Goal: Entertainment & Leisure: Consume media (video, audio)

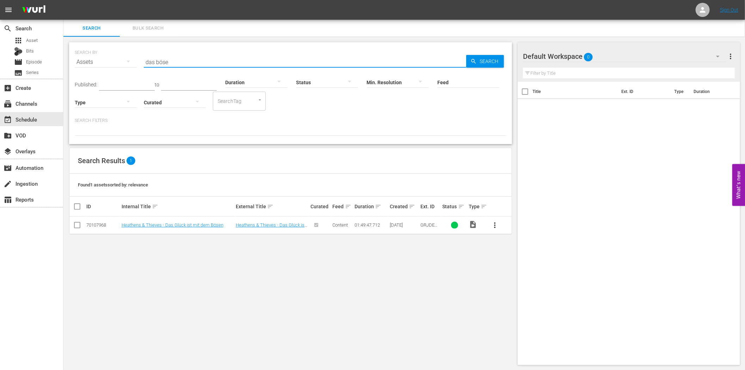
click at [186, 61] on input "das böse" at bounding box center [305, 62] width 322 height 17
paste input "Dr. [PERSON_NAME]'s Strange Ca"
type input "Dr. [PERSON_NAME]'s Strange Case"
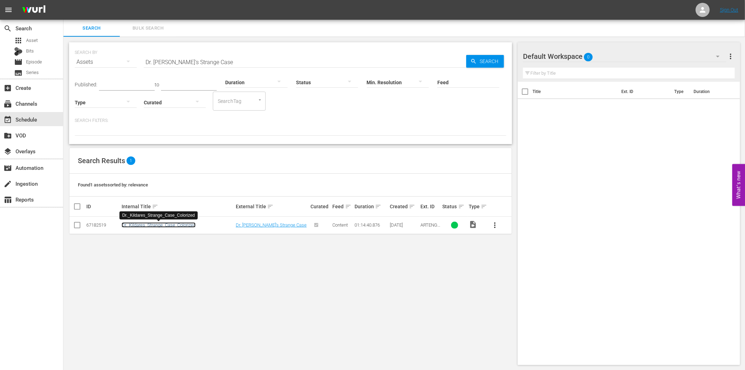
click at [160, 226] on link "Dr._Kildares_Strange_Case_Colorized" at bounding box center [159, 224] width 74 height 5
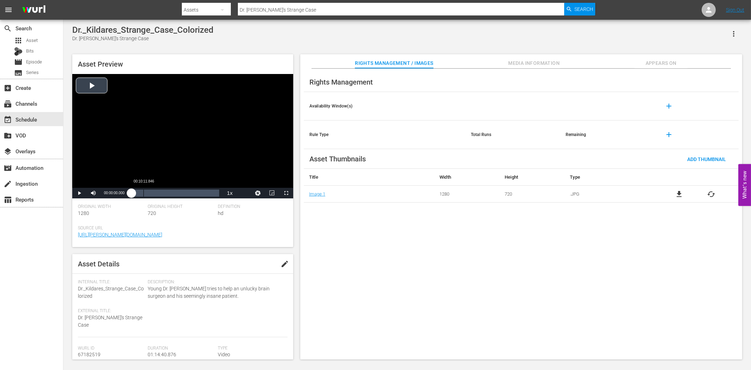
click at [145, 193] on div "Loaded : 0.13% 00:10:11.846 00:00:00.000" at bounding box center [175, 192] width 88 height 7
click at [171, 191] on div "Loaded : 16.75% 00:33:31.821 00:11:30.579" at bounding box center [175, 192] width 88 height 7
click at [193, 191] on div "Loaded : 45.44% 00:51:53.219 00:33:33.078" at bounding box center [175, 192] width 88 height 7
click at [203, 192] on div "Loaded : 70.50% 01:00:35.088 00:52:12.930" at bounding box center [175, 192] width 88 height 7
click at [211, 193] on div "Loaded : 83.23% 01:07:28.984 01:01:06.857" at bounding box center [175, 192] width 88 height 7
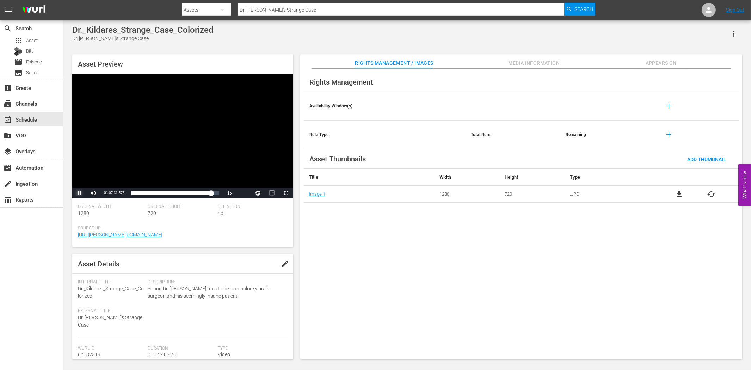
click at [79, 193] on span "Video Player" at bounding box center [79, 193] width 0 height 0
click at [286, 9] on input "Dr. [PERSON_NAME]'s Strange Case" at bounding box center [401, 9] width 326 height 17
paste input "Fear and [PERSON_NAME]"
type input "Fear and Desire"
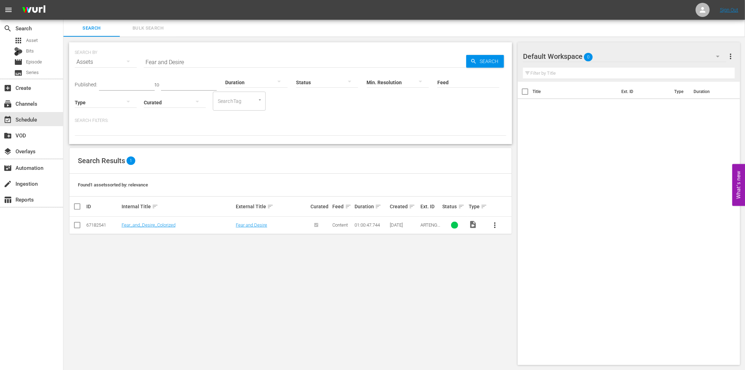
click at [156, 228] on td "Fear_and_Desire_Colorized" at bounding box center [177, 225] width 114 height 17
click at [154, 226] on link "Fear_and_Desire_Colorized" at bounding box center [149, 224] width 54 height 5
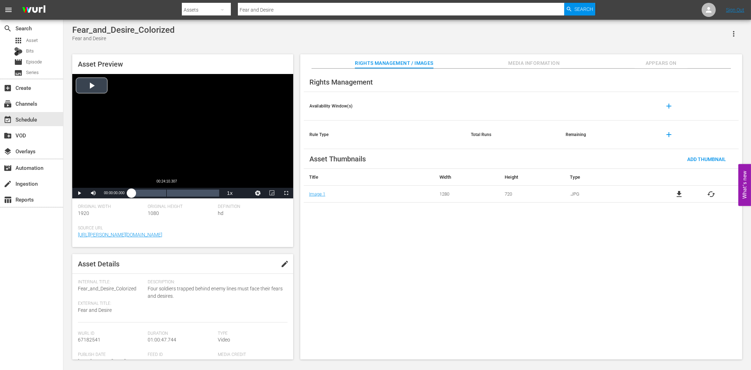
click at [167, 195] on div "Loaded : 0.16% 00:24:10.307 00:00:00.000" at bounding box center [175, 192] width 88 height 7
click at [176, 192] on div "00:31:00.495" at bounding box center [176, 192] width 0 height 7
click at [184, 194] on div "00:36:37.436" at bounding box center [184, 192] width 0 height 7
click at [195, 194] on div "Loaded : 61.58% 00:43:56.923 00:36:40.756" at bounding box center [175, 192] width 88 height 7
click at [205, 193] on div "Loaded : 74.59% 00:51:16.410 00:44:18.952" at bounding box center [175, 192] width 88 height 7
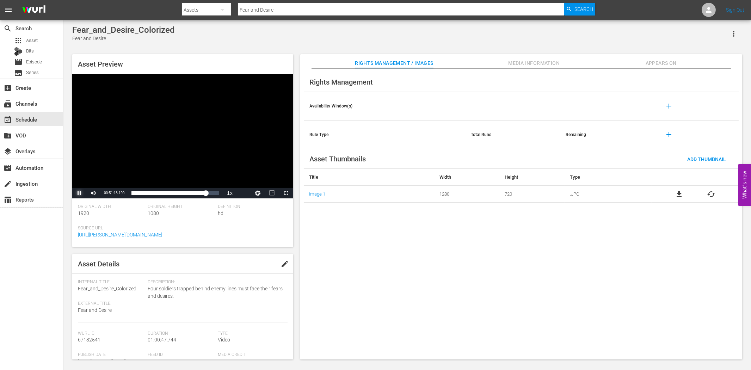
click at [79, 193] on span "Video Player" at bounding box center [79, 193] width 0 height 0
click at [338, 13] on input "Fear and Desire" at bounding box center [401, 9] width 326 height 17
paste input "Good Against Evil"
type input "Good Against Evil"
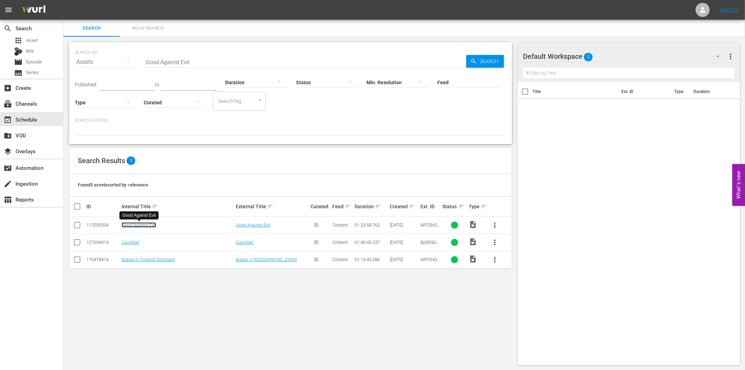
click at [140, 226] on link "Good Against Evil" at bounding box center [139, 224] width 35 height 5
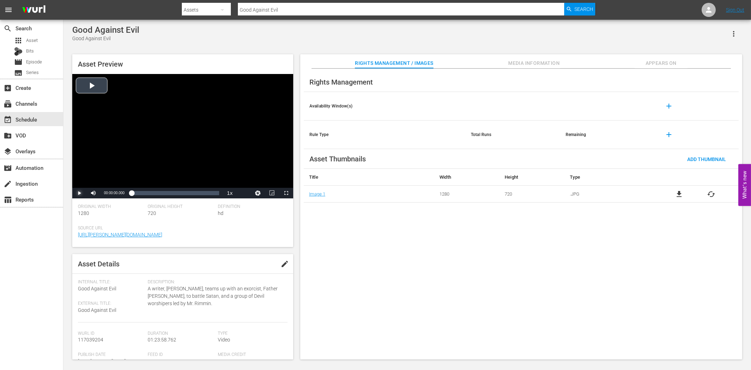
click at [79, 193] on span "Video Player" at bounding box center [79, 193] width 0 height 0
click at [149, 192] on div "Loaded : 0.24% 00:09:24.883 00:00:00.643" at bounding box center [175, 192] width 88 height 7
click at [166, 194] on div "Loaded : 18.00% 00:32:02.419 00:14:59.724" at bounding box center [175, 192] width 88 height 7
click at [182, 194] on div "Loaded : 39.33% 00:48:33.982 00:32:43.949" at bounding box center [175, 192] width 88 height 7
click at [192, 193] on div "00:58:00.590" at bounding box center [192, 192] width 0 height 7
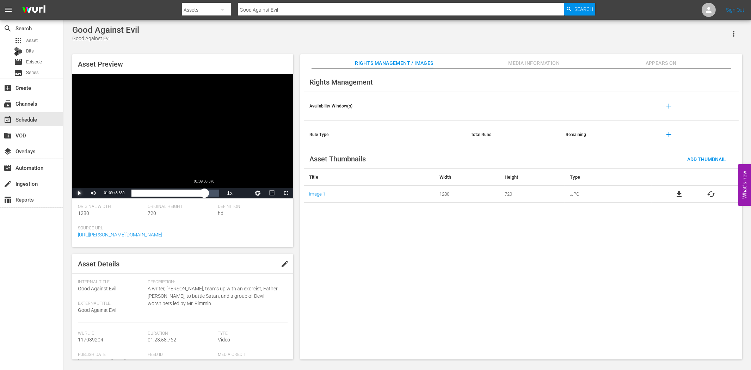
click at [204, 192] on div "Loaded : 70.33% 01:09:08.378 00:58:23.518" at bounding box center [175, 192] width 88 height 7
click at [79, 193] on span "Video Player" at bounding box center [79, 193] width 0 height 0
